Goal: Task Accomplishment & Management: Use online tool/utility

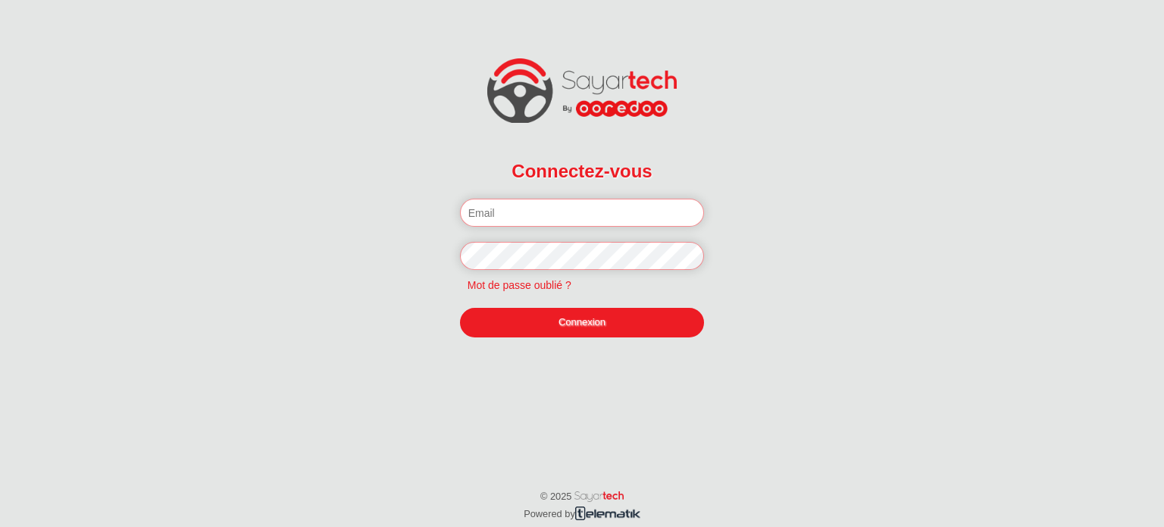
type input "soussi47@gmail.com"
click at [577, 328] on link "Connexion" at bounding box center [582, 322] width 245 height 29
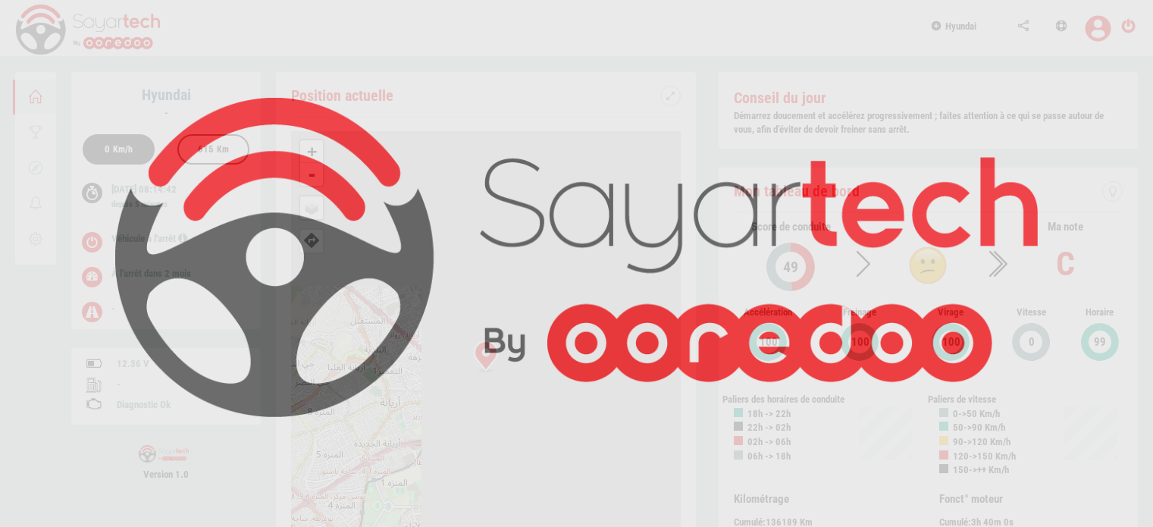
scroll to position [72, 0]
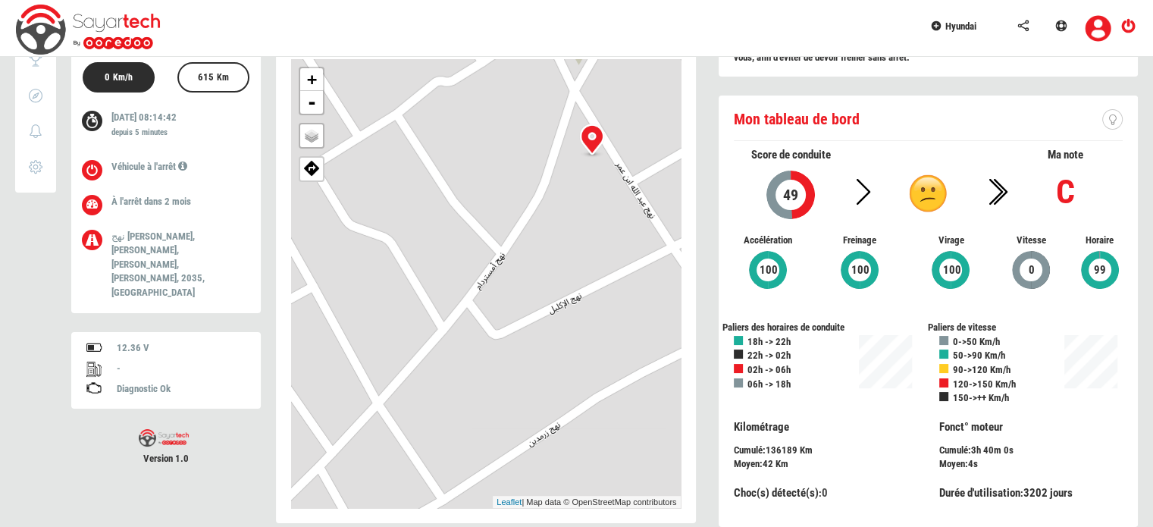
click at [518, 316] on div "+ - OSM Map Google Map Google Satellite Leaflet | Map data © OpenStreetMap cont…" at bounding box center [486, 283] width 390 height 449
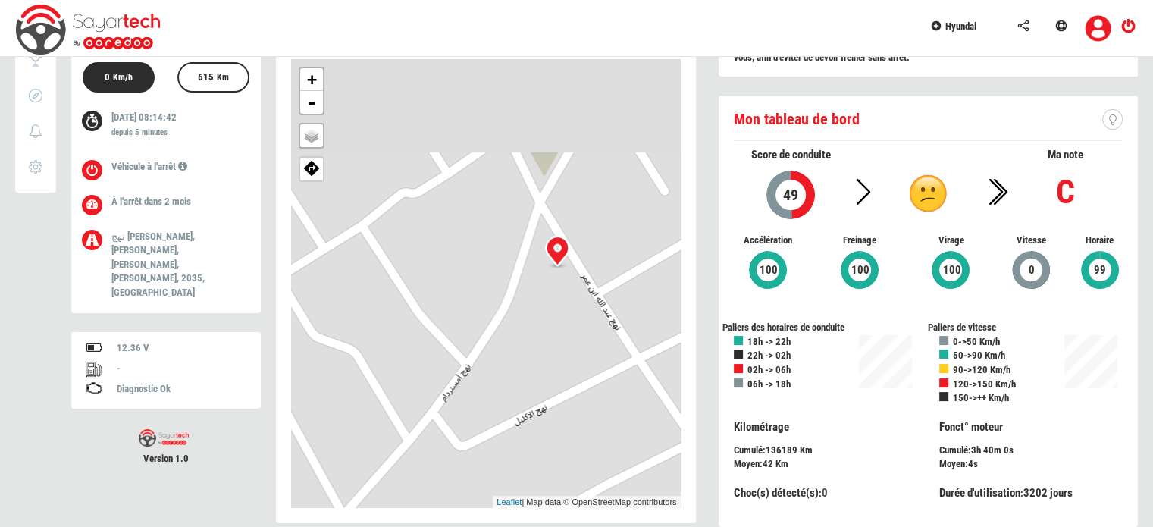
drag, startPoint x: 549, startPoint y: 251, endPoint x: 503, endPoint y: 349, distance: 108.1
click at [503, 349] on div "+ - OSM Map Google Map Google Satellite Leaflet | Map data © OpenStreetMap cont…" at bounding box center [486, 283] width 390 height 449
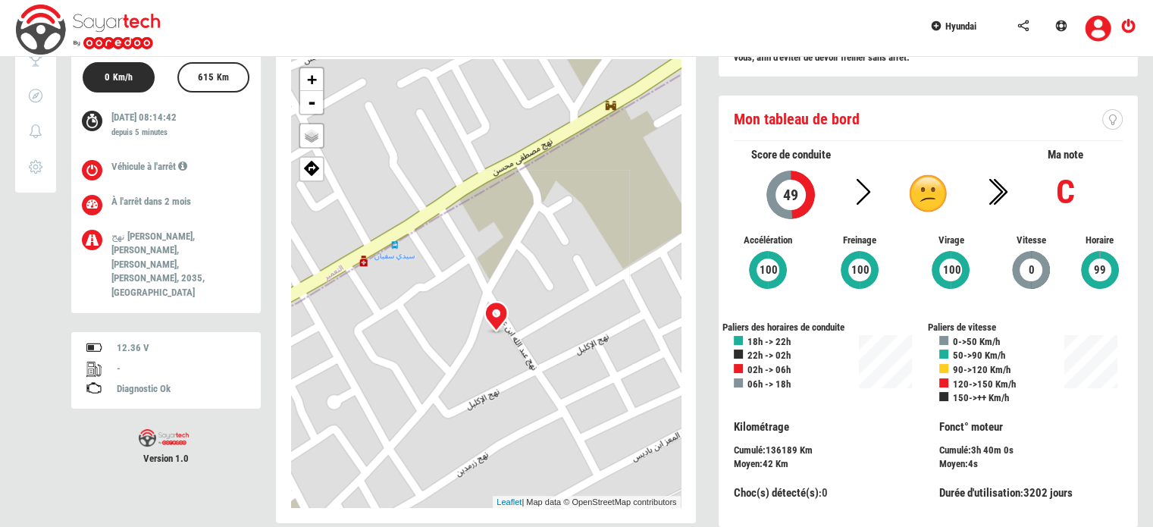
drag, startPoint x: 479, startPoint y: 322, endPoint x: 491, endPoint y: 360, distance: 39.8
click at [491, 360] on div "+ - OSM Map Google Map Google Satellite Leaflet | Map data © OpenStreetMap cont…" at bounding box center [486, 283] width 390 height 449
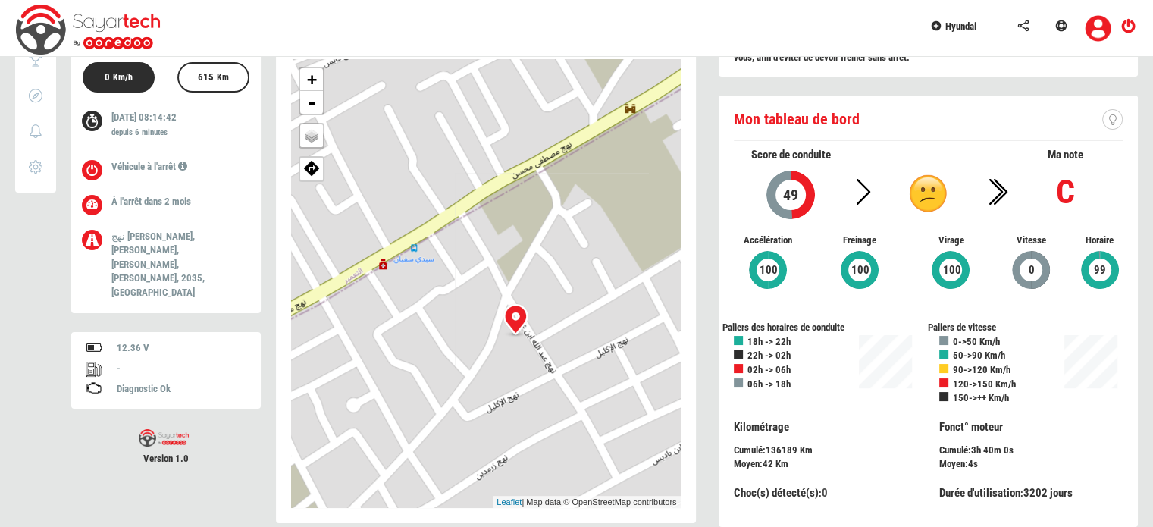
drag, startPoint x: 405, startPoint y: 213, endPoint x: 444, endPoint y: 263, distance: 63.7
click at [444, 263] on div "+ - OSM Map Google Map Google Satellite Leaflet | Map data © OpenStreetMap cont…" at bounding box center [486, 283] width 390 height 449
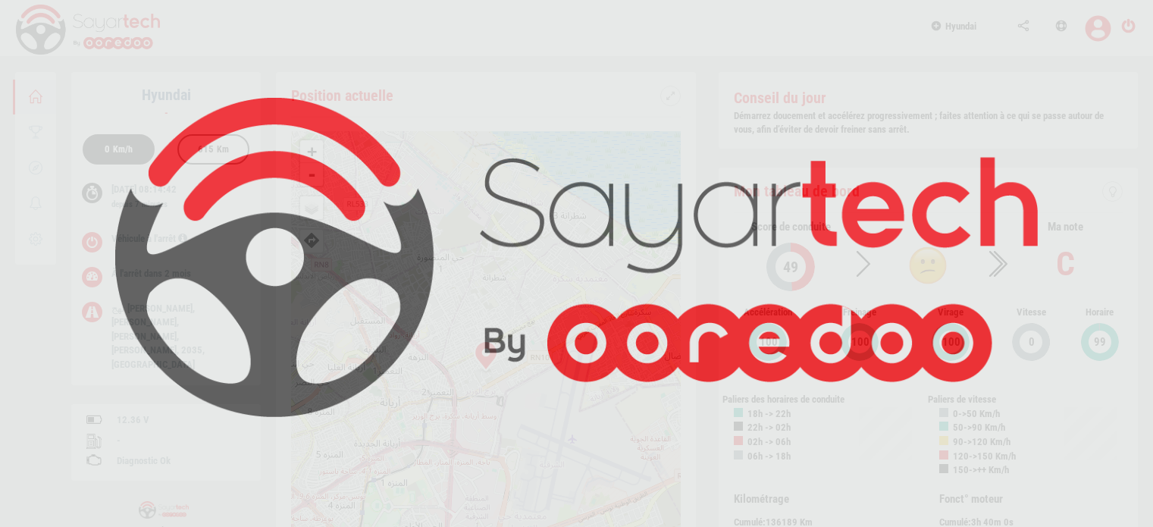
scroll to position [72, 0]
